Goal: Navigation & Orientation: Go to known website

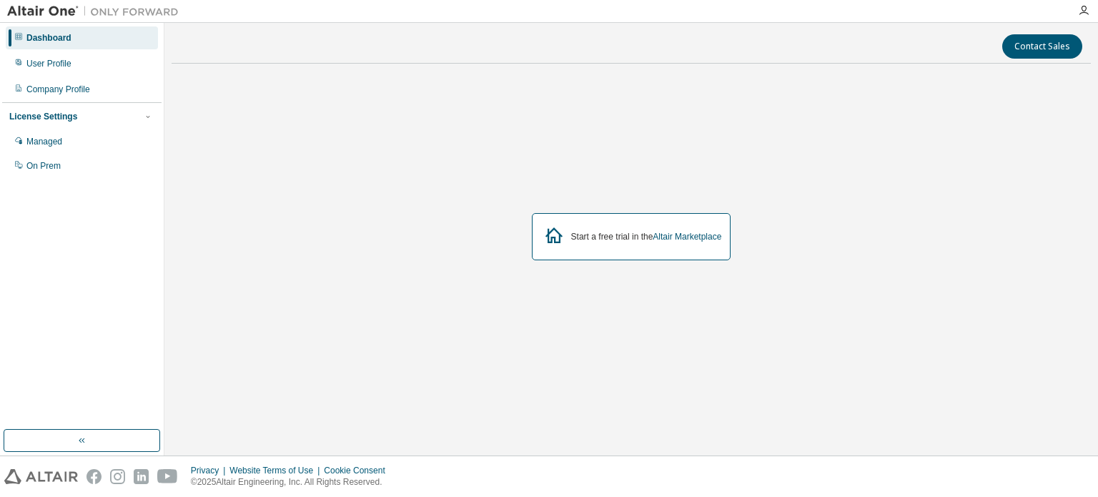
drag, startPoint x: 574, startPoint y: 235, endPoint x: 592, endPoint y: 235, distance: 17.9
click at [574, 235] on div "Start a free trial in the Altair Marketplace" at bounding box center [646, 236] width 151 height 11
drag, startPoint x: 624, startPoint y: 235, endPoint x: 648, endPoint y: 239, distance: 23.9
click at [625, 235] on div "Start a free trial in the Altair Marketplace" at bounding box center [646, 236] width 151 height 11
click at [666, 239] on link "Altair Marketplace" at bounding box center [687, 237] width 69 height 10
